Goal: Task Accomplishment & Management: Use online tool/utility

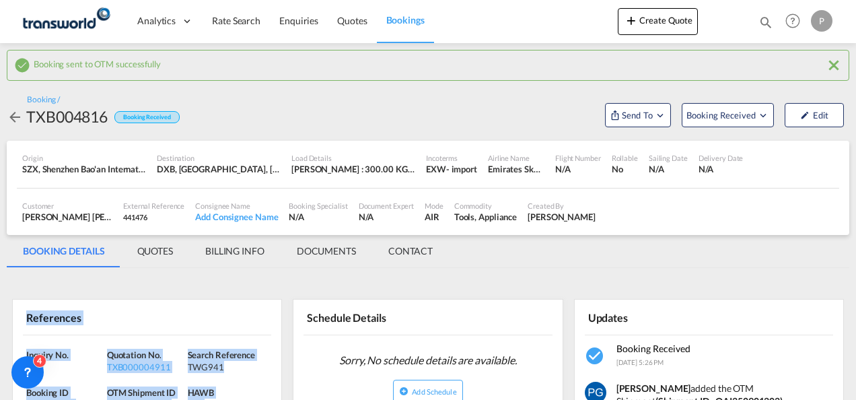
scroll to position [182, 0]
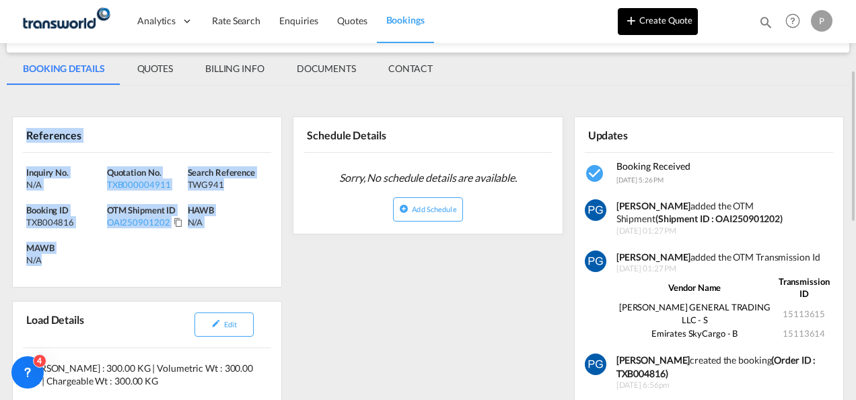
click at [649, 15] on button "Create Quote" at bounding box center [658, 21] width 80 height 27
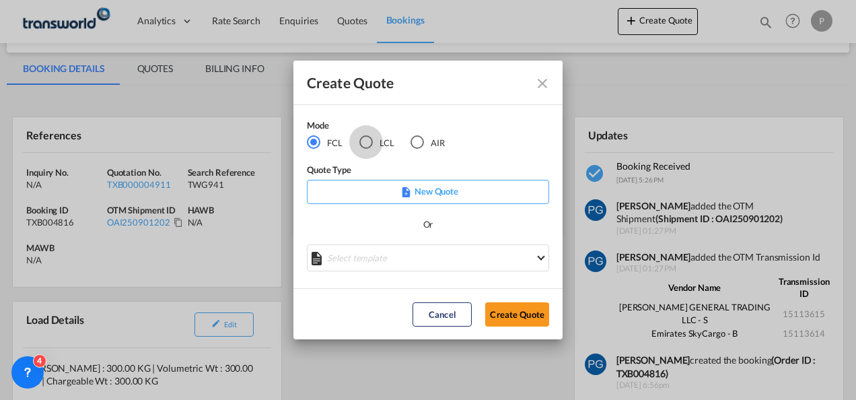
click at [359, 141] on div "LCL" at bounding box center [365, 141] width 13 height 13
click at [497, 314] on button "Create Quote" at bounding box center [517, 314] width 64 height 24
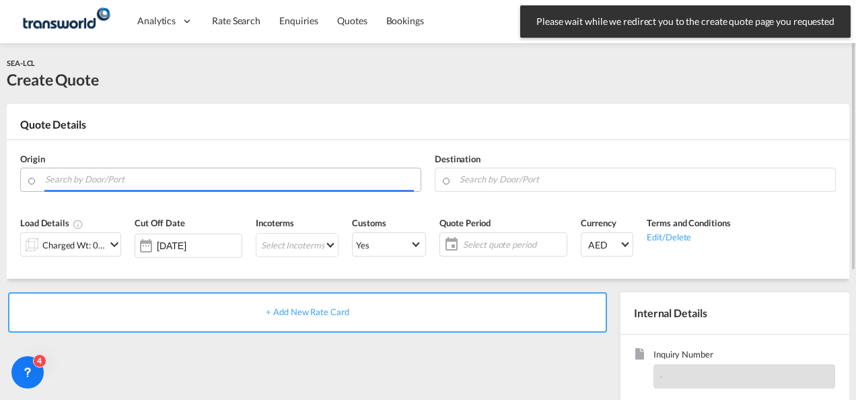
click at [200, 181] on input "Search by Door/Port" at bounding box center [229, 180] width 369 height 24
type input "K"
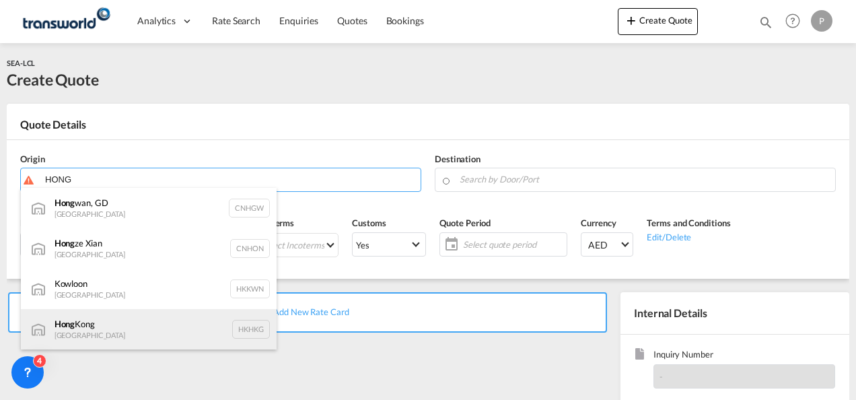
click at [166, 324] on div "[GEOGRAPHIC_DATA] [GEOGRAPHIC_DATA] HKHKG" at bounding box center [149, 329] width 256 height 40
type input "[GEOGRAPHIC_DATA], HKHKG"
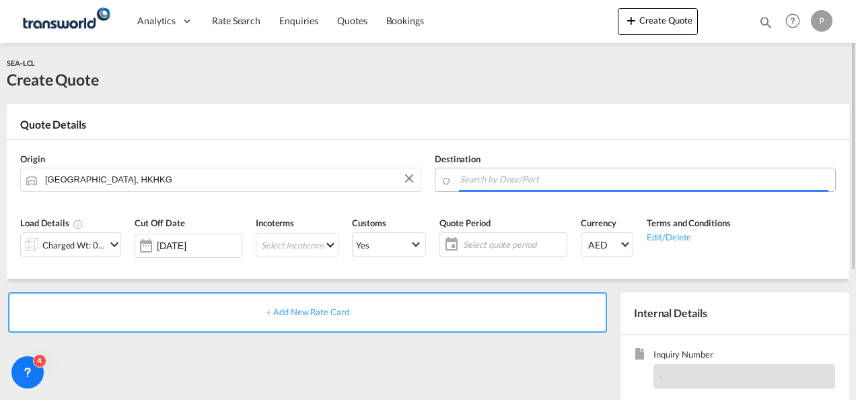
click at [491, 183] on input "Search by Door/Port" at bounding box center [644, 180] width 369 height 24
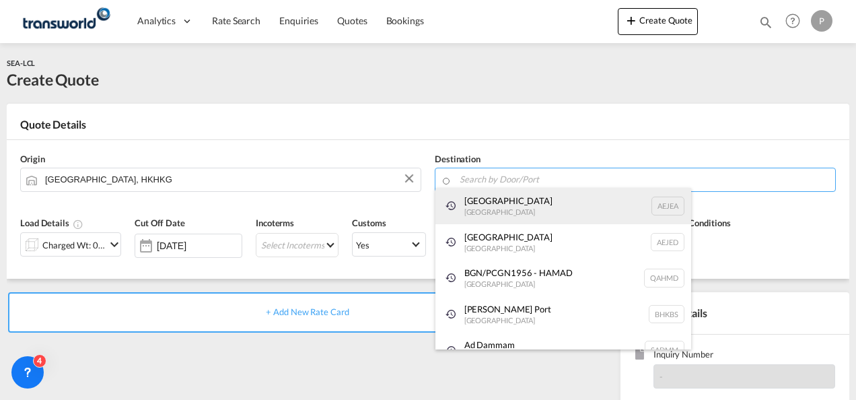
click at [492, 201] on div "[GEOGRAPHIC_DATA] [GEOGRAPHIC_DATA]" at bounding box center [563, 206] width 256 height 36
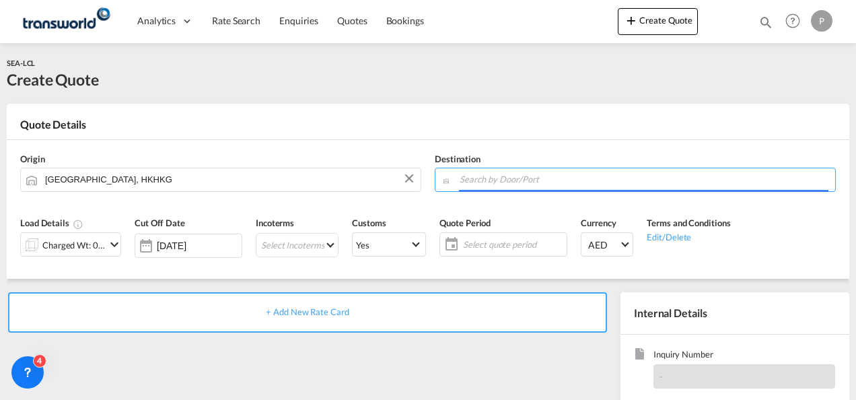
type input "[GEOGRAPHIC_DATA], [GEOGRAPHIC_DATA]"
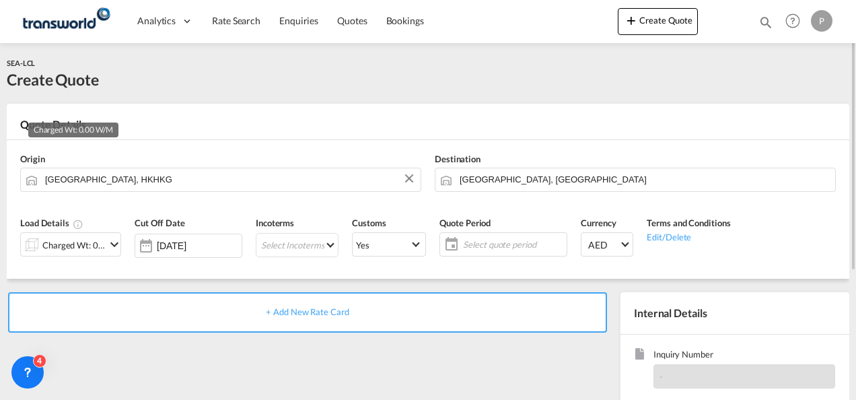
click at [83, 242] on div "Charged Wt: 0.00 W/M" at bounding box center [73, 245] width 63 height 19
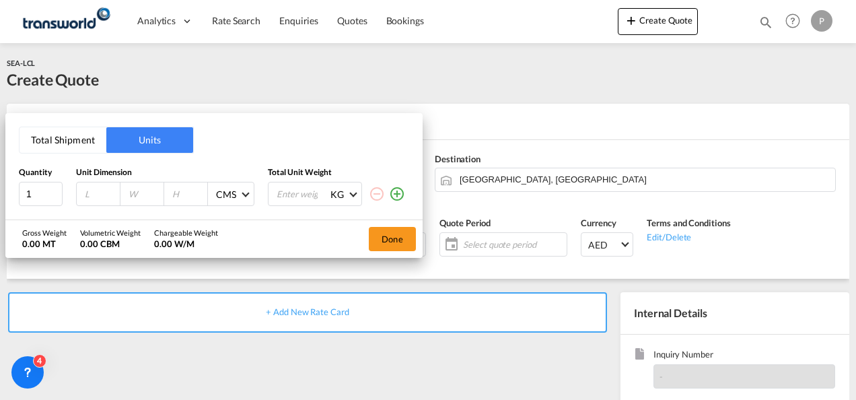
click at [69, 136] on button "Total Shipment" at bounding box center [63, 140] width 87 height 26
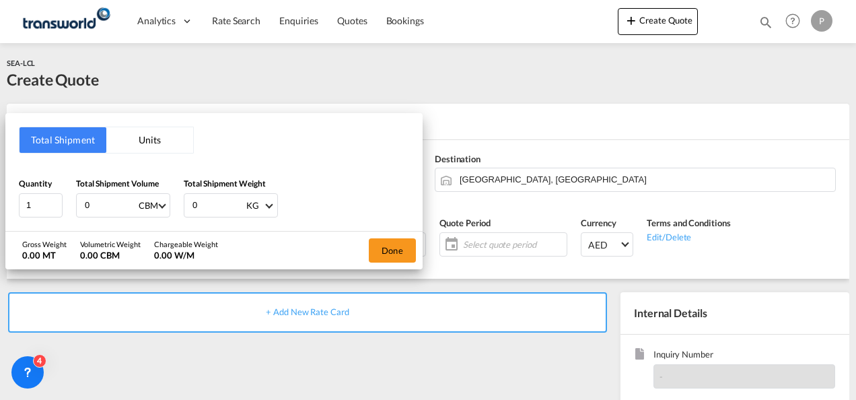
click at [110, 213] on input "0" at bounding box center [110, 205] width 54 height 23
type input "3.61"
click at [211, 203] on input "0" at bounding box center [218, 205] width 54 height 23
type input "658"
click at [397, 246] on button "Done" at bounding box center [392, 250] width 47 height 24
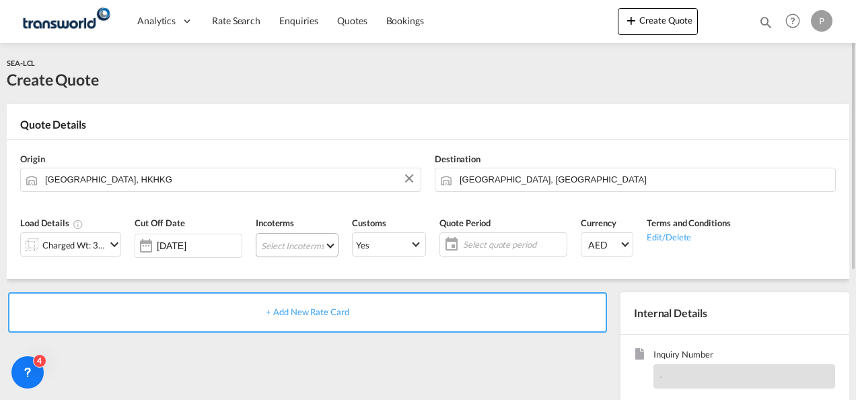
click at [293, 246] on md-select "Select Incoterms DPU - export Delivery at Place Unloaded CPT - export Carrier P…" at bounding box center [297, 245] width 83 height 24
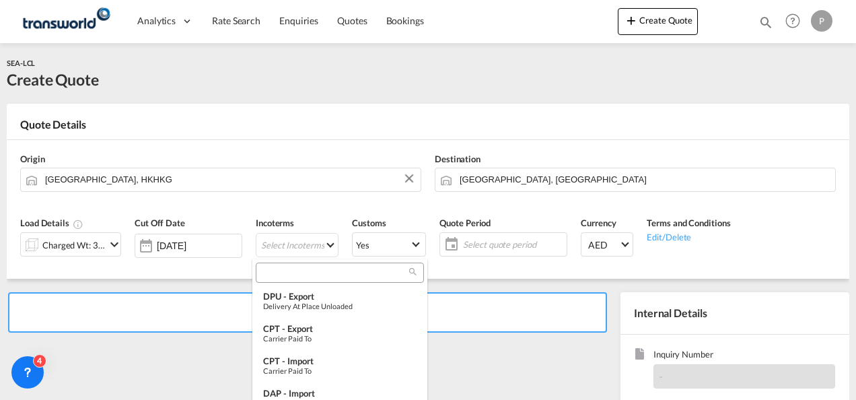
click at [295, 273] on input "search" at bounding box center [334, 272] width 149 height 12
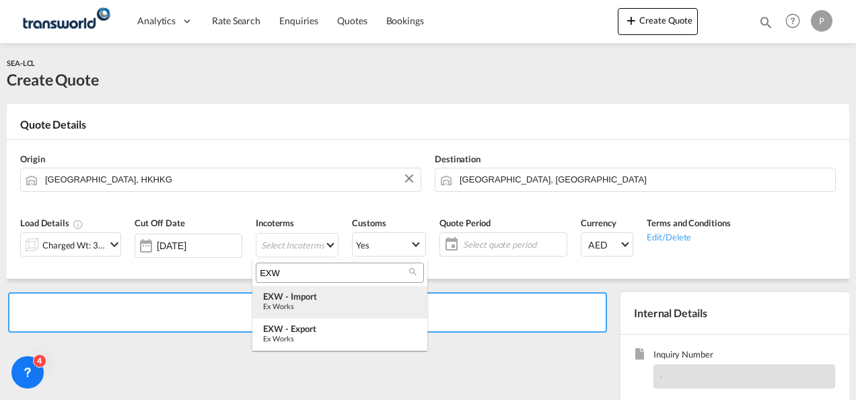
type input "EXW"
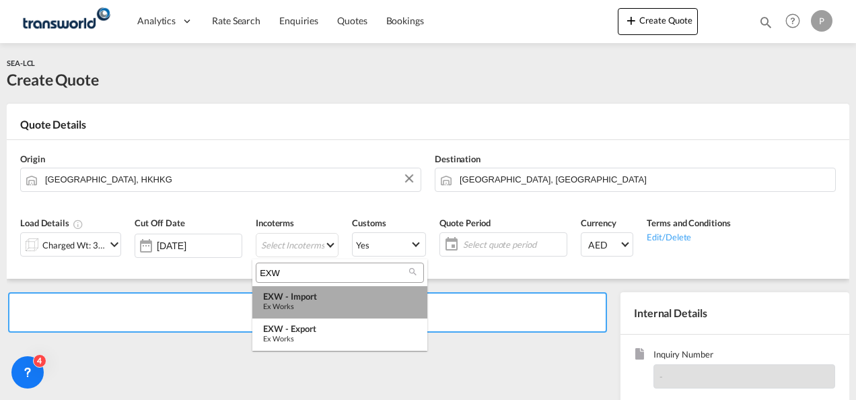
click at [301, 290] on md-option "EXW - import Ex Works" at bounding box center [339, 302] width 175 height 32
type md-option "[object Object]"
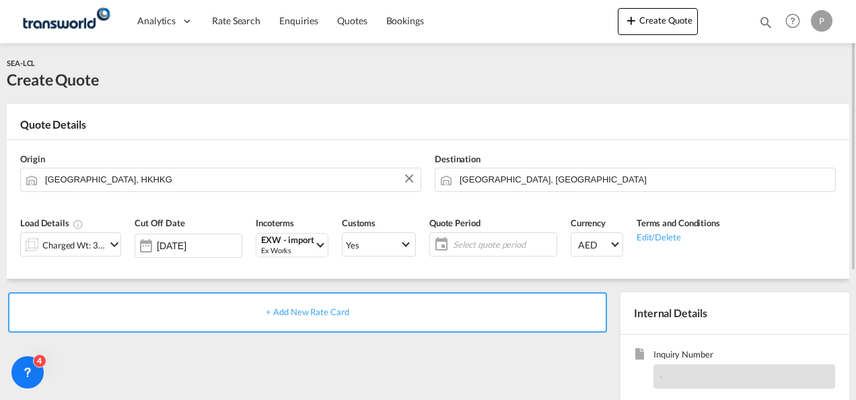
click at [495, 240] on span "Select quote period" at bounding box center [503, 244] width 100 height 12
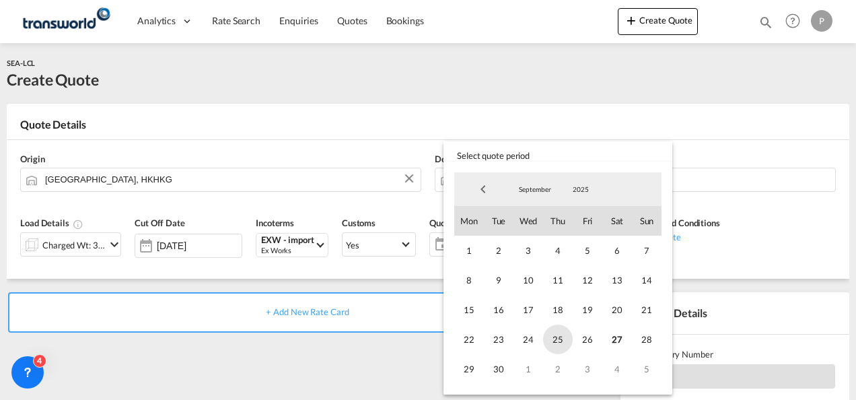
click at [562, 334] on span "25" at bounding box center [558, 339] width 30 height 30
click at [505, 363] on span "30" at bounding box center [499, 369] width 30 height 30
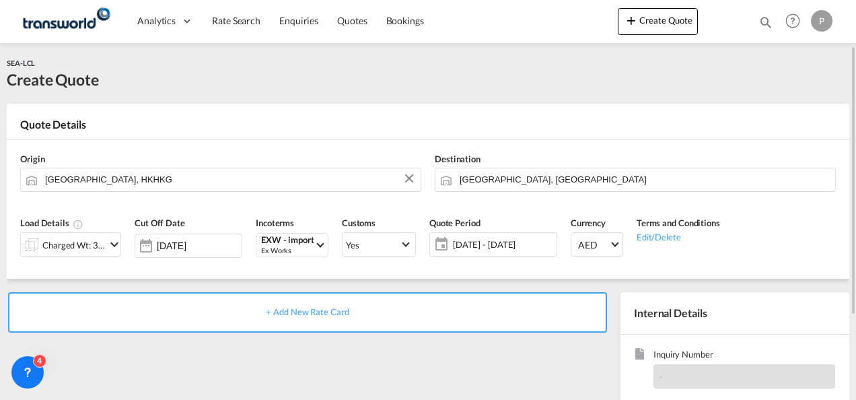
scroll to position [190, 0]
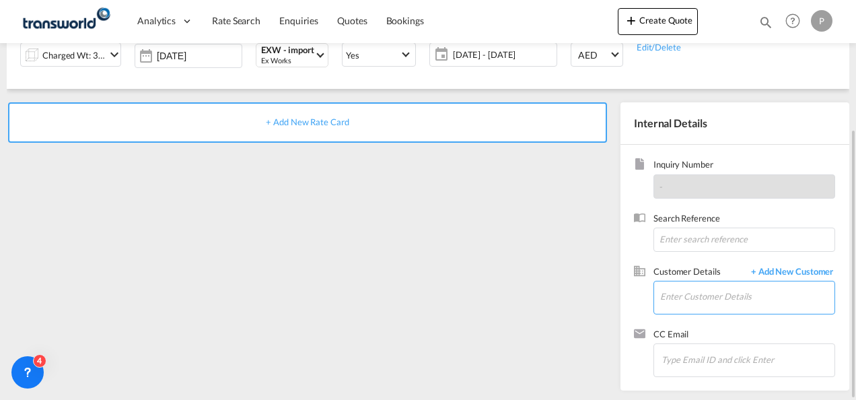
click at [696, 299] on input "Enter Customer Details" at bounding box center [747, 296] width 174 height 30
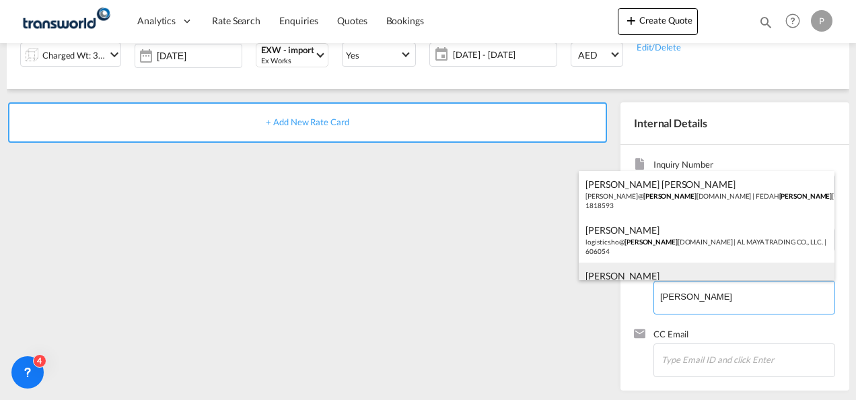
scroll to position [27, 0]
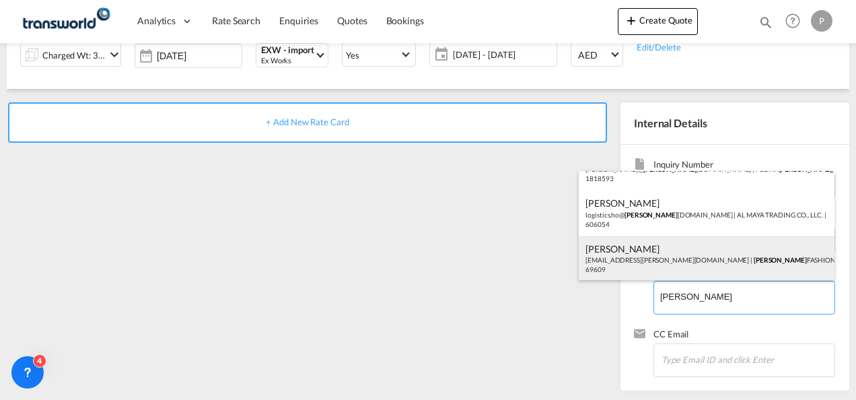
click at [696, 266] on div "[PERSON_NAME] [PERSON_NAME][EMAIL_ADDRESS][PERSON_NAME][DOMAIN_NAME] | [PERSON_…" at bounding box center [707, 259] width 256 height 46
type input "[PERSON_NAME] FASHION DWC LLC , [PERSON_NAME], [PERSON_NAME][EMAIL_ADDRESS][PER…"
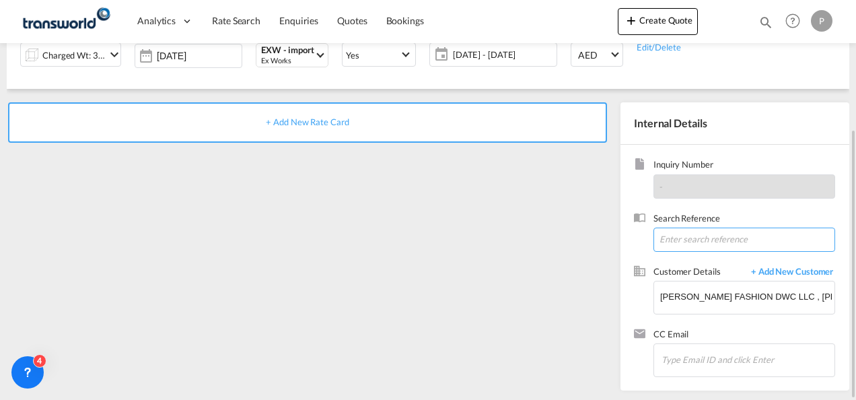
click at [690, 240] on input at bounding box center [744, 239] width 182 height 24
type input "TWG937"
click at [321, 118] on span "+ Add New Rate Card" at bounding box center [307, 121] width 83 height 11
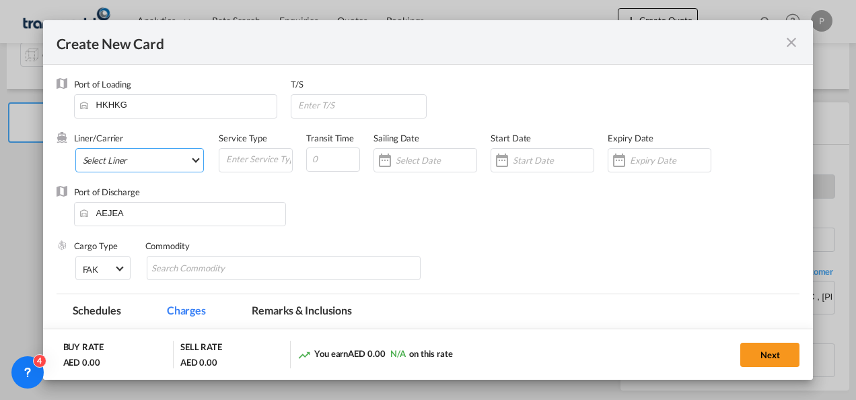
click at [156, 159] on md-select "Select Liner 2HM LOGISTICS D.O.O. / TDWC-CAPODISTRI 2HM LOGISTICS D.O.O. / TDWC…" at bounding box center [139, 160] width 129 height 24
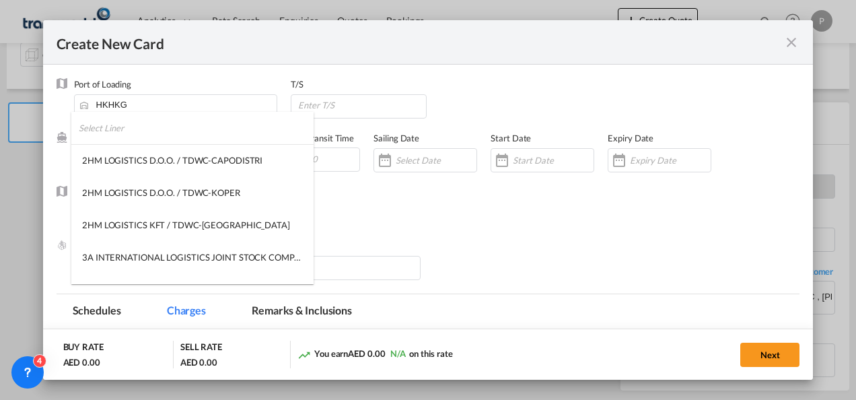
click at [140, 137] on input "search" at bounding box center [196, 128] width 235 height 32
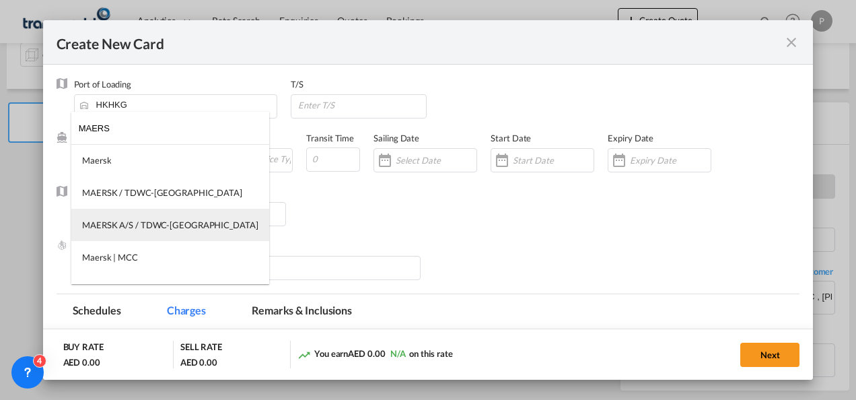
type input "MAERS"
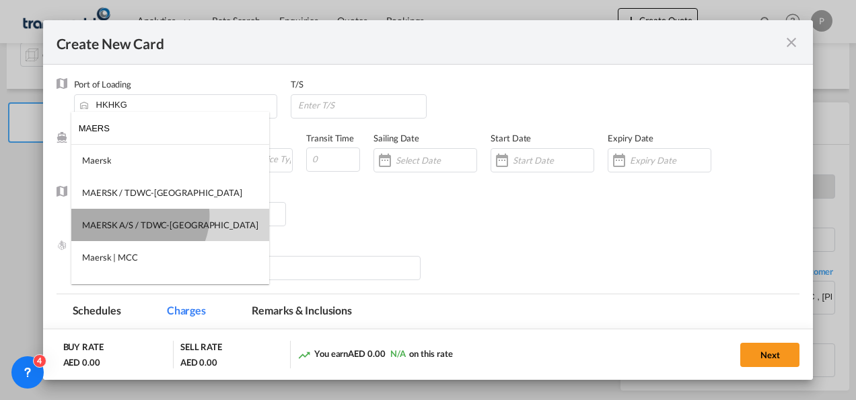
click at [137, 215] on md-option "MAERSK A/S / TDWC-[GEOGRAPHIC_DATA]" at bounding box center [170, 225] width 198 height 32
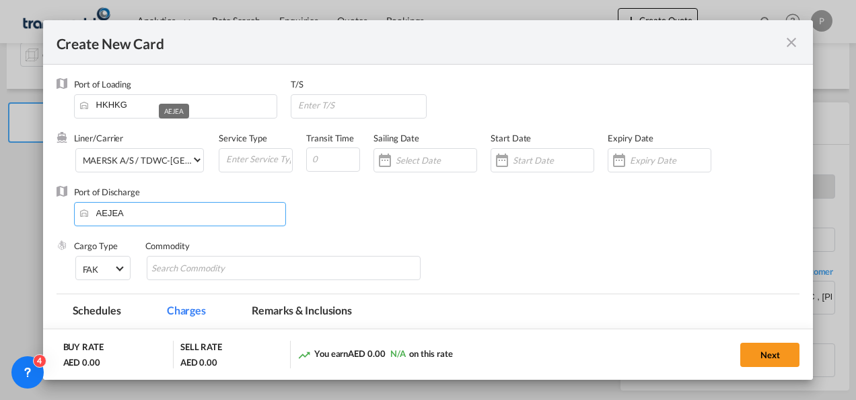
click at [137, 215] on input "AEJEA" at bounding box center [183, 213] width 205 height 20
click at [237, 159] on input "Create New Card ..." at bounding box center [258, 159] width 67 height 20
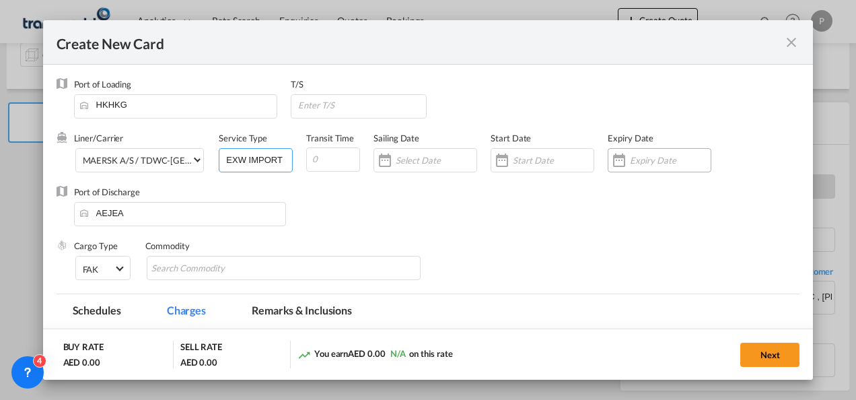
type input "EXW IMPORT"
click at [653, 155] on input "Create New Card ..." at bounding box center [670, 160] width 81 height 11
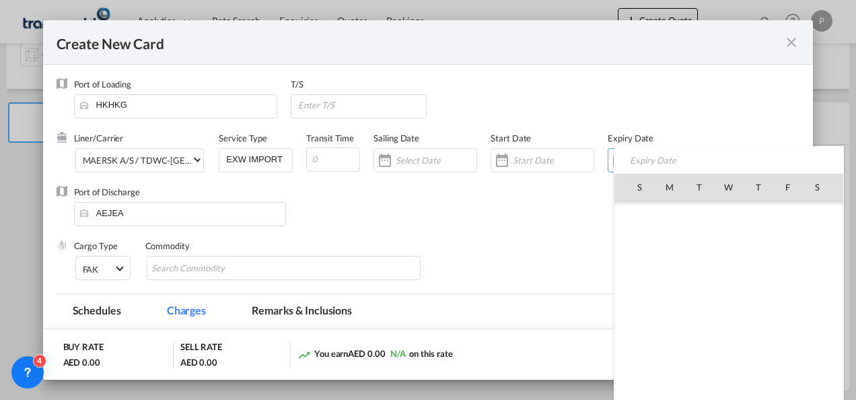
scroll to position [311705, 0]
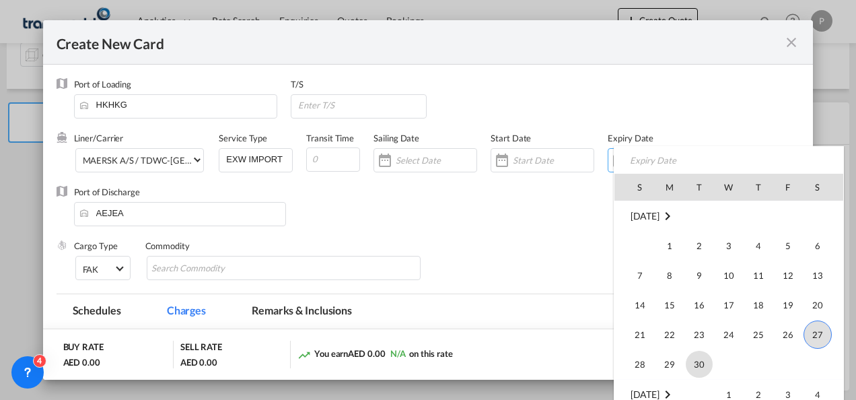
click at [693, 355] on span "30" at bounding box center [699, 364] width 27 height 27
type input "[DATE]"
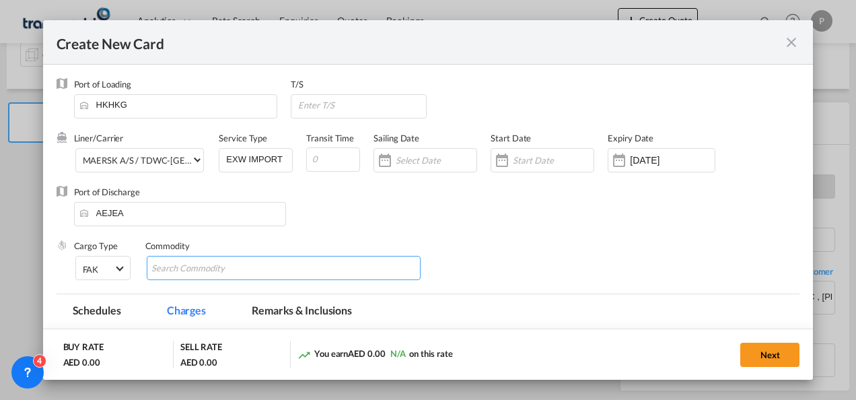
click at [250, 266] on input "Chips input." at bounding box center [212, 269] width 123 height 22
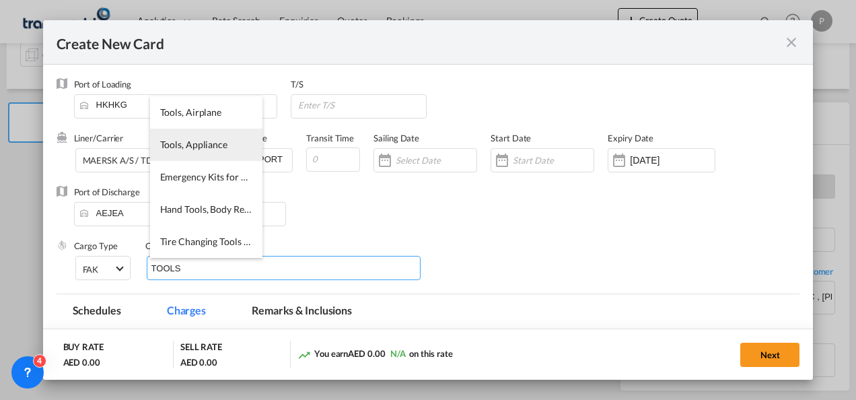
type input "TOOLS"
click at [192, 136] on li "Tools, Appliance" at bounding box center [206, 145] width 112 height 32
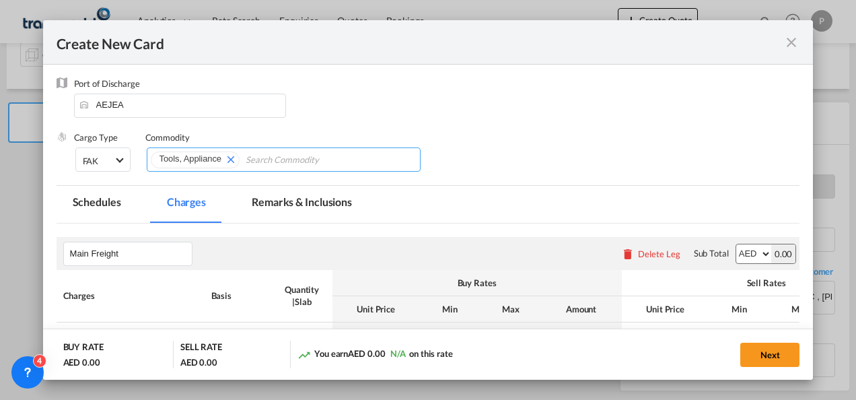
scroll to position [186, 0]
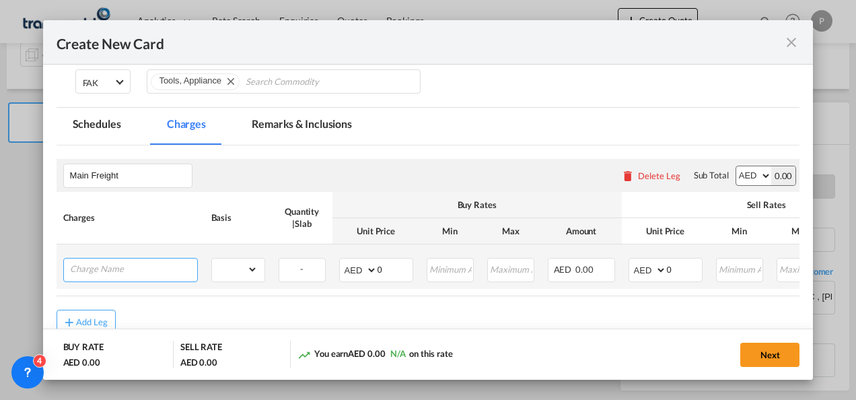
click at [132, 262] on input "Charge Name" at bounding box center [133, 268] width 127 height 20
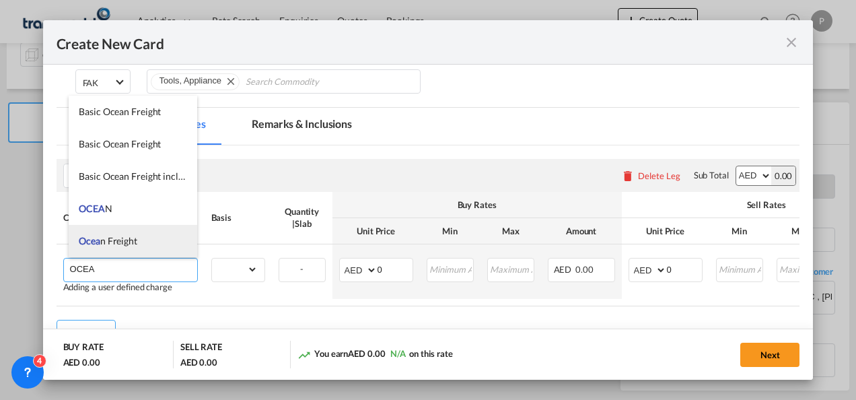
click at [125, 230] on li "Ocea n Freight" at bounding box center [133, 241] width 129 height 32
type input "Ocean Freight"
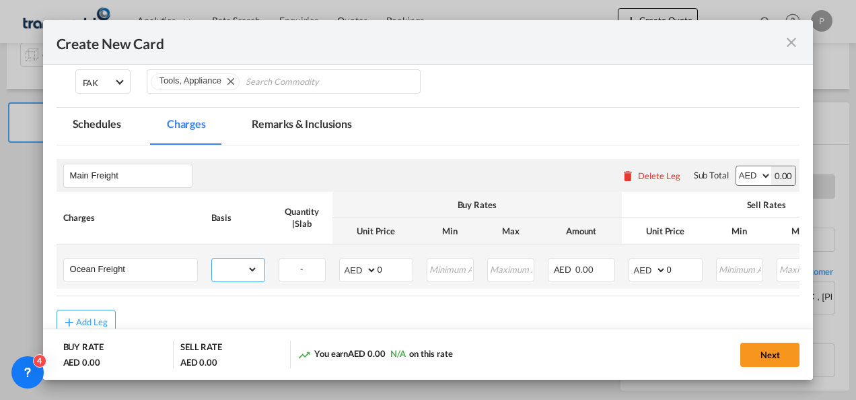
click at [230, 273] on select "gross_weight volumetric_weight per_shipment per_bl per_km per_hawb per_kg flat …" at bounding box center [235, 269] width 46 height 22
select select "per_shipment"
click at [212, 258] on select "gross_weight volumetric_weight per_shipment per_bl per_km per_hawb per_kg flat …" at bounding box center [235, 269] width 46 height 22
click at [692, 266] on input "0" at bounding box center [684, 268] width 35 height 20
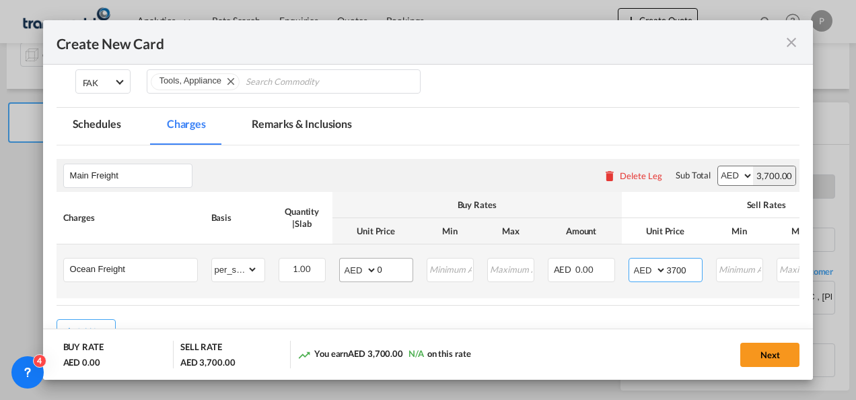
type input "3700"
click at [388, 266] on input "0" at bounding box center [395, 268] width 35 height 20
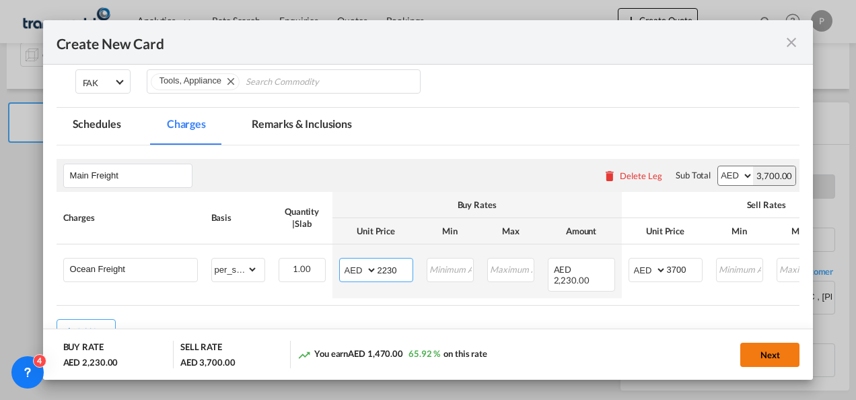
type input "2230"
click at [776, 353] on button "Next" at bounding box center [769, 355] width 59 height 24
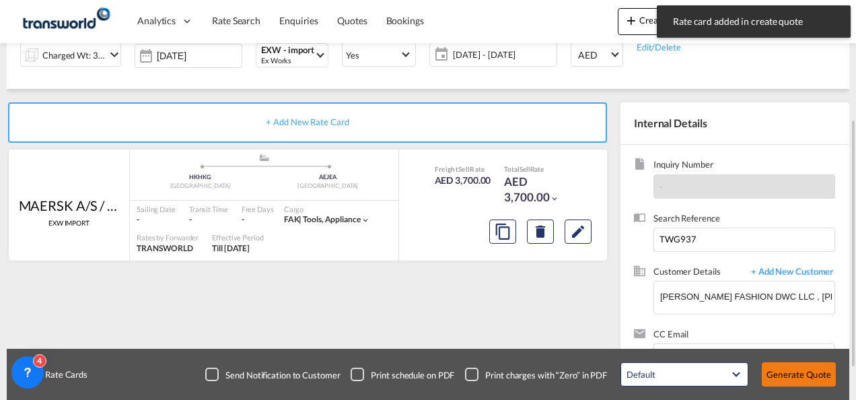
click at [796, 378] on button "Generate Quote" at bounding box center [799, 374] width 74 height 24
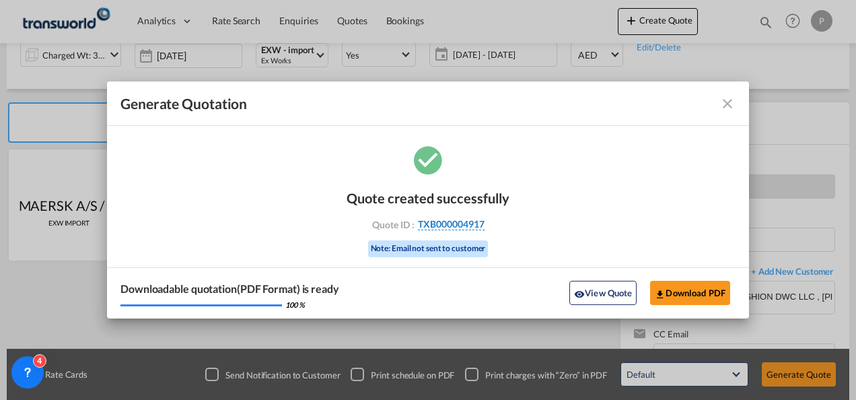
click at [441, 223] on span "TXB000004917" at bounding box center [451, 224] width 67 height 12
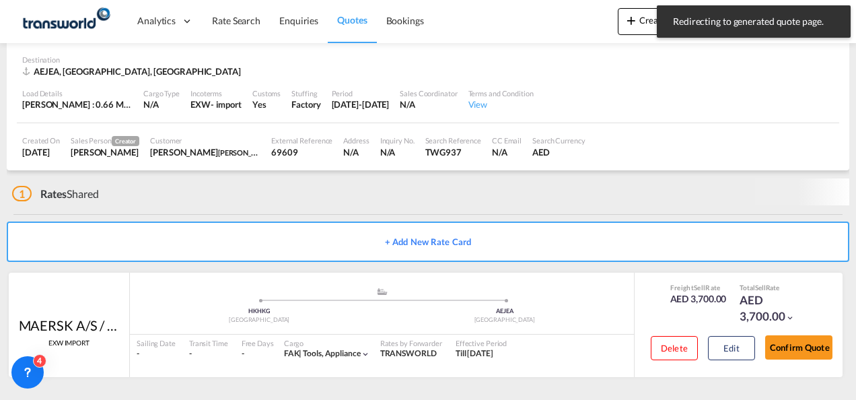
scroll to position [82, 0]
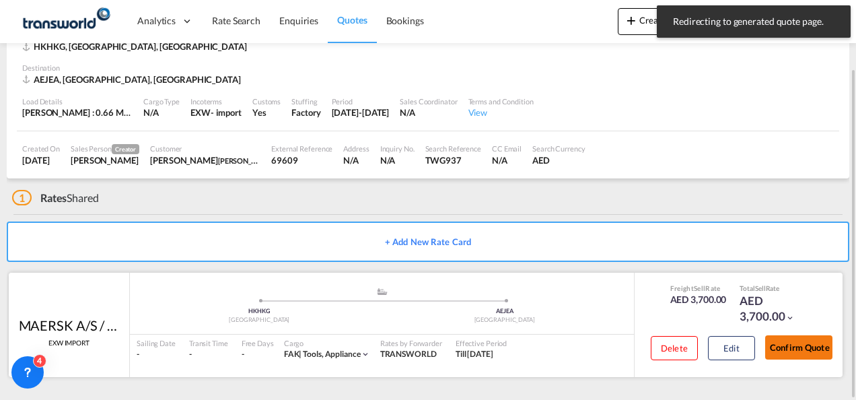
click at [810, 353] on button "Confirm Quote" at bounding box center [798, 347] width 67 height 24
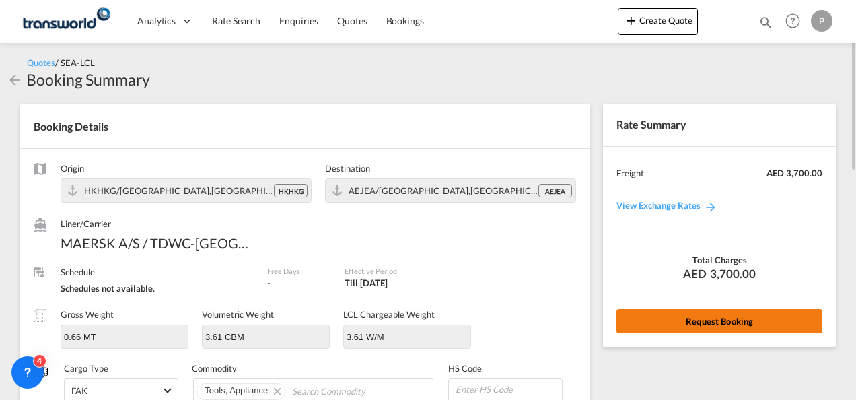
click at [704, 320] on button "Request Booking" at bounding box center [719, 321] width 206 height 24
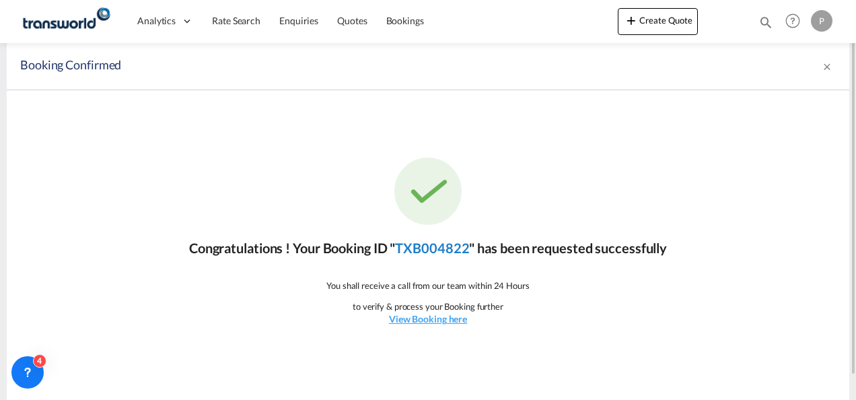
click at [443, 254] on link "TXB004822" at bounding box center [432, 248] width 74 height 16
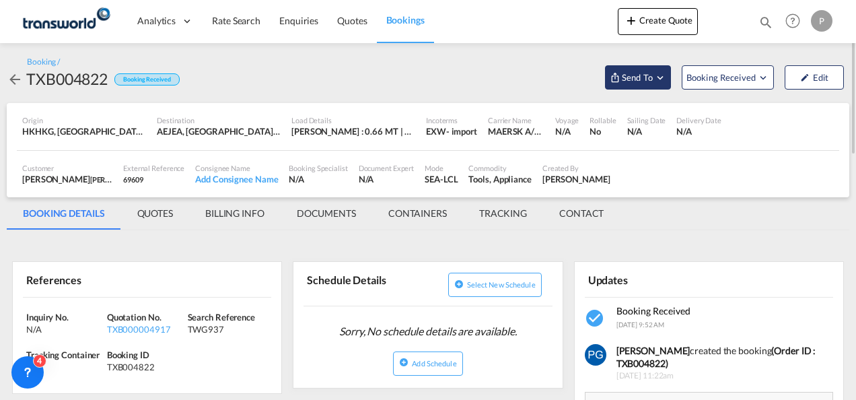
click at [655, 74] on md-icon "Open demo menu" at bounding box center [660, 77] width 12 height 12
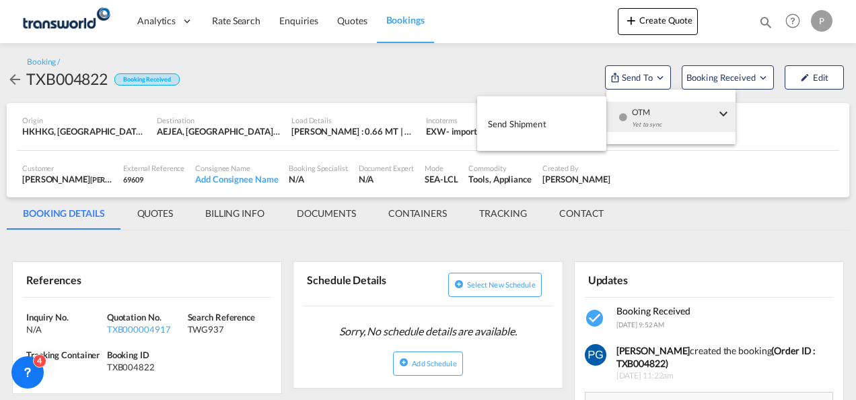
click at [573, 122] on button "Send Shipment" at bounding box center [541, 123] width 129 height 30
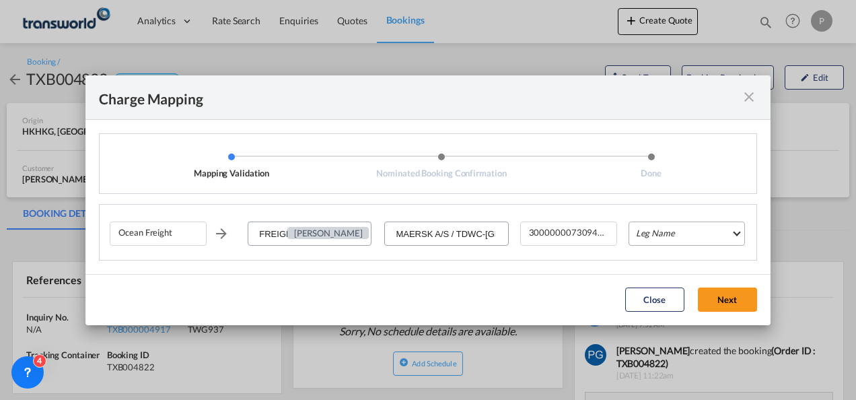
click at [651, 233] on md-select "Leg Name HANDLING ORIGIN VESSEL HANDLING DESTINATION OTHERS TL PICK UP CUSTOMS …" at bounding box center [686, 233] width 116 height 24
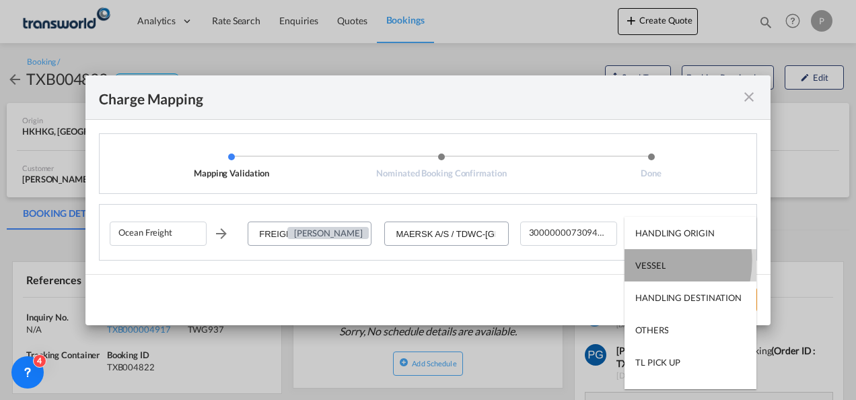
click at [653, 260] on div "VESSEL" at bounding box center [650, 265] width 30 height 12
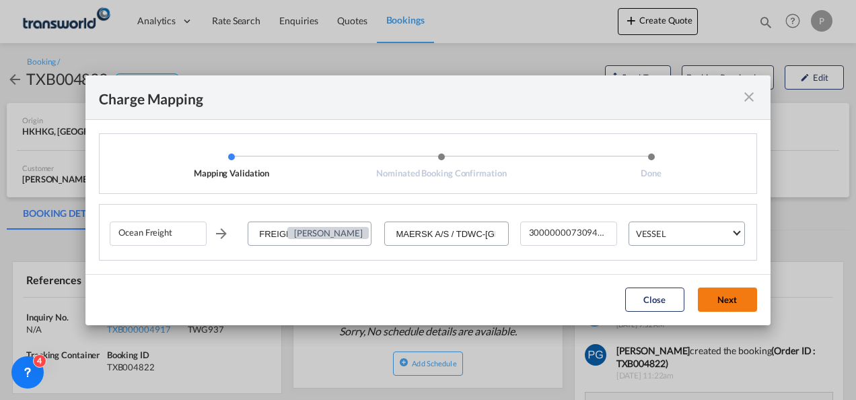
click at [721, 293] on button "Next" at bounding box center [727, 299] width 59 height 24
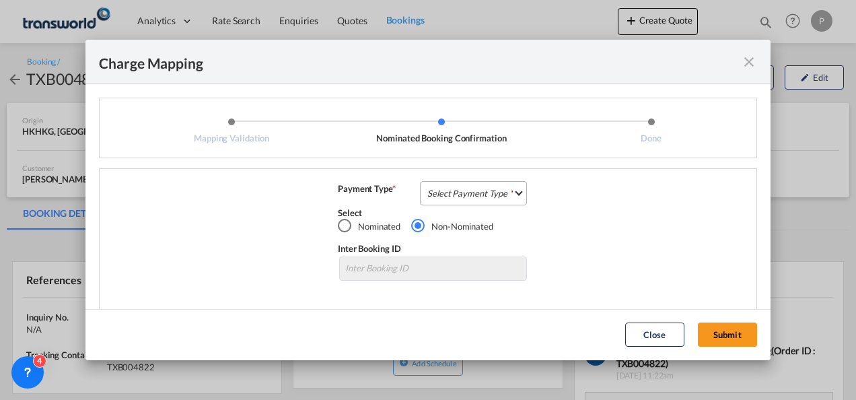
click at [484, 193] on md-select "Select Payment Type COLLECT PREPAID" at bounding box center [473, 193] width 107 height 24
click at [484, 193] on md-option "COLLECT" at bounding box center [471, 193] width 119 height 32
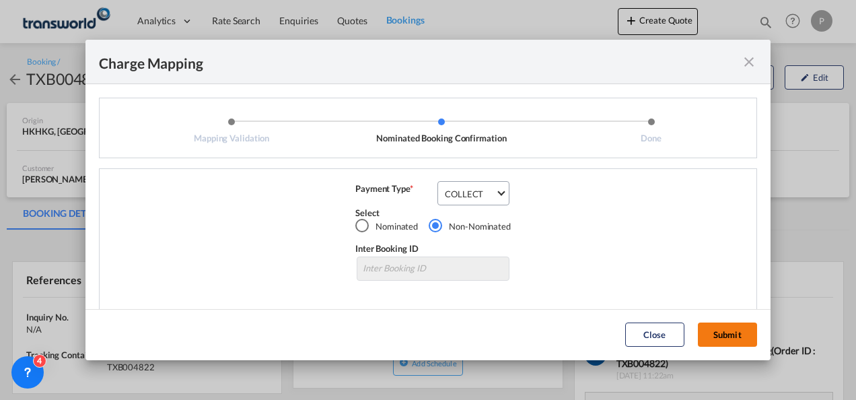
click at [727, 332] on button "Submit" at bounding box center [727, 334] width 59 height 24
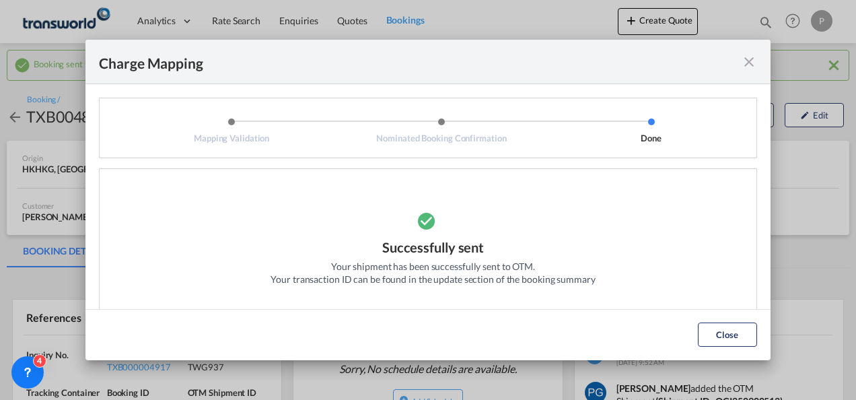
click at [749, 66] on md-icon "icon-close fg-AAA8AD cursor" at bounding box center [749, 62] width 16 height 16
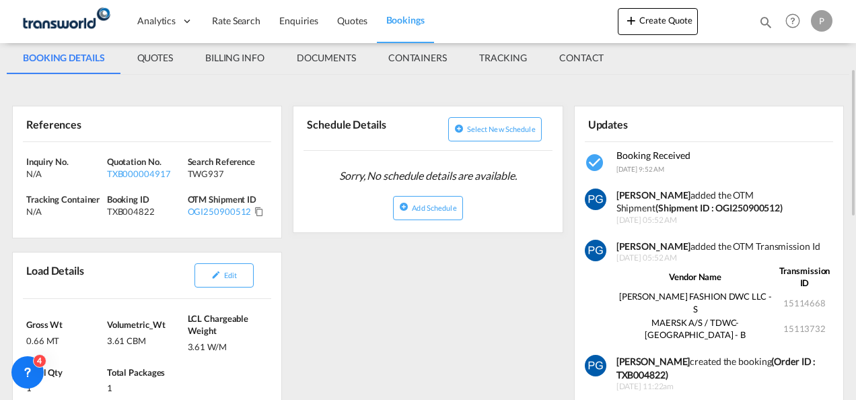
scroll to position [194, 0]
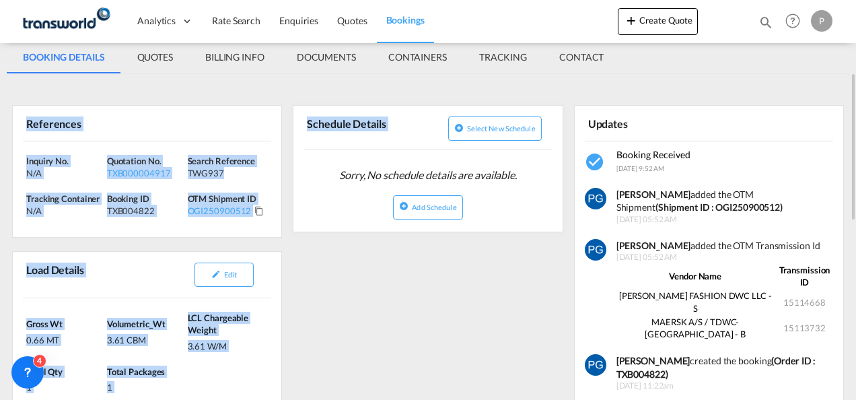
drag, startPoint x: 24, startPoint y: 127, endPoint x: 287, endPoint y: 205, distance: 274.4
drag, startPoint x: 287, startPoint y: 205, endPoint x: 269, endPoint y: 213, distance: 19.9
click at [269, 213] on div "Inquiry No. N/A Quotation No. TXB000004917 Search Reference TWG937 Tracking Con…" at bounding box center [147, 189] width 268 height 96
click at [81, 136] on div "References" at bounding box center [147, 123] width 248 height 35
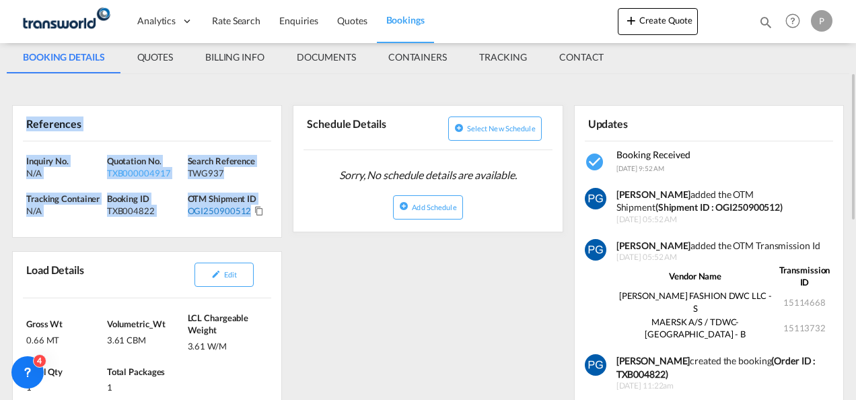
drag, startPoint x: 25, startPoint y: 118, endPoint x: 248, endPoint y: 209, distance: 240.3
click at [248, 209] on div "References Inquiry No. N/A Quotation No. TXB000004917 Search Reference TWG937 T…" at bounding box center [147, 171] width 270 height 133
copy div "References Inquiry No. N/A Quotation No. TXB000004917 Search Reference TWG937 T…"
